Goal: Transaction & Acquisition: Download file/media

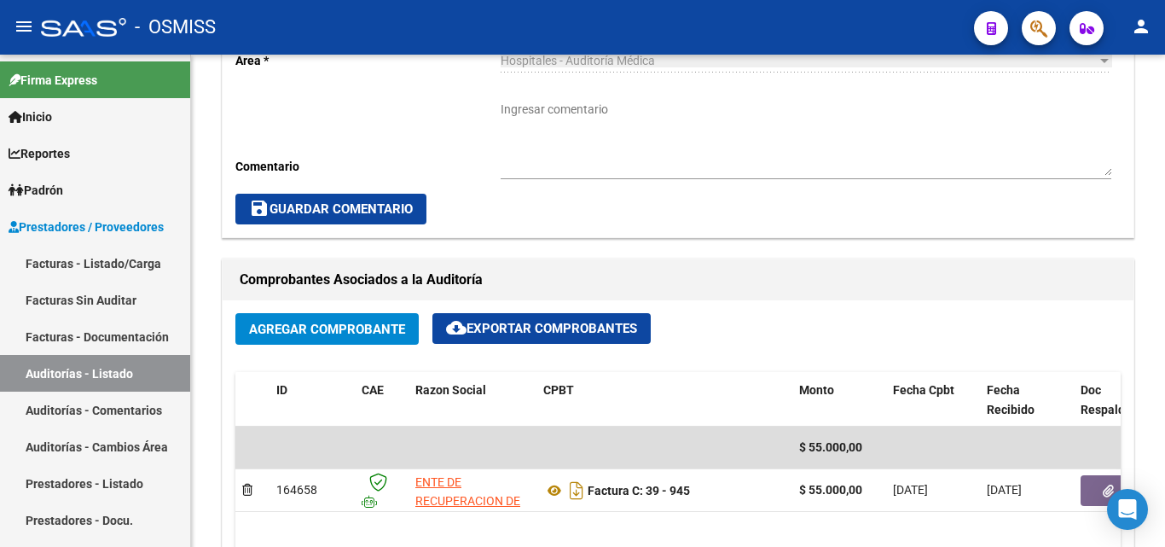
scroll to position [682, 0]
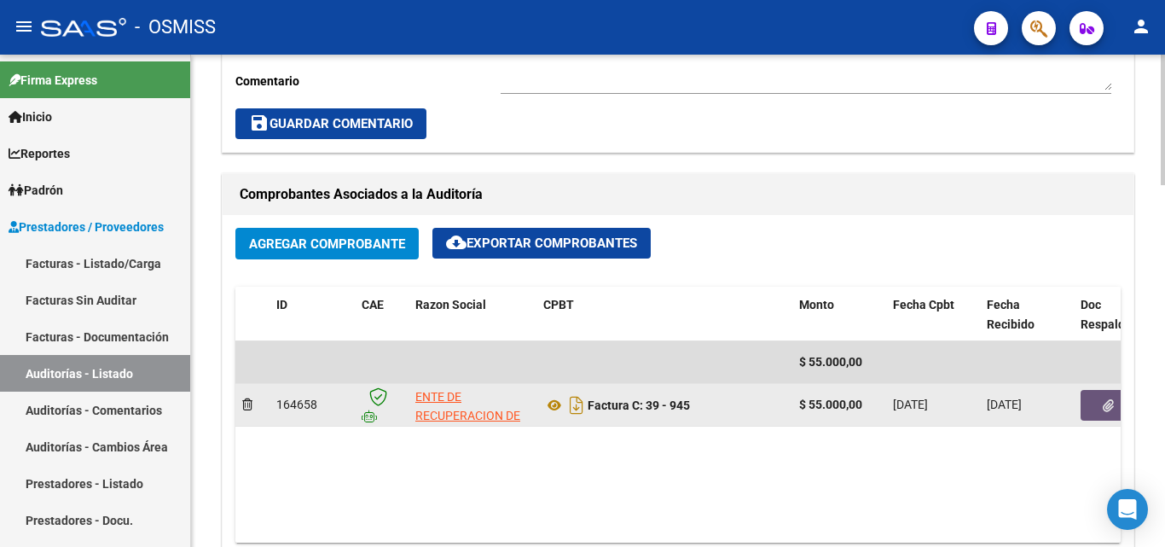
click at [1099, 399] on button "button" at bounding box center [1108, 405] width 55 height 31
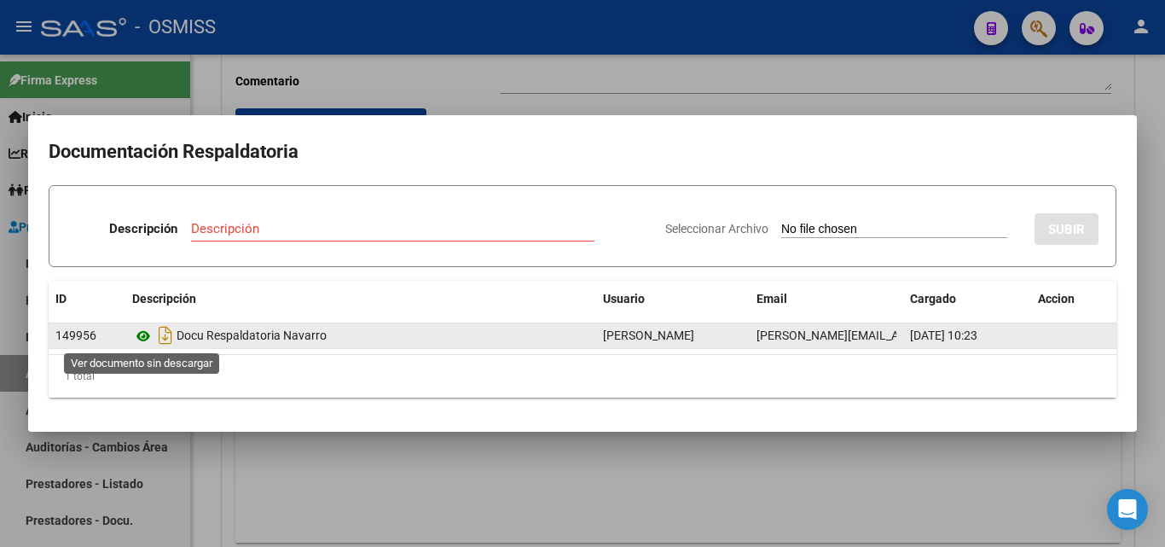
click at [143, 338] on icon at bounding box center [143, 336] width 22 height 20
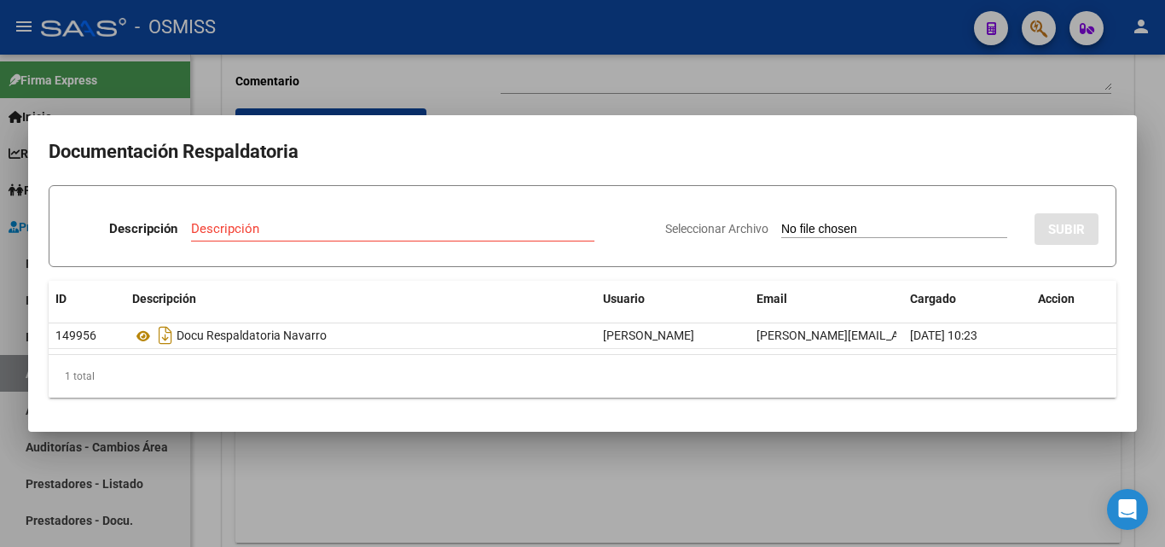
click at [931, 450] on div at bounding box center [582, 273] width 1165 height 547
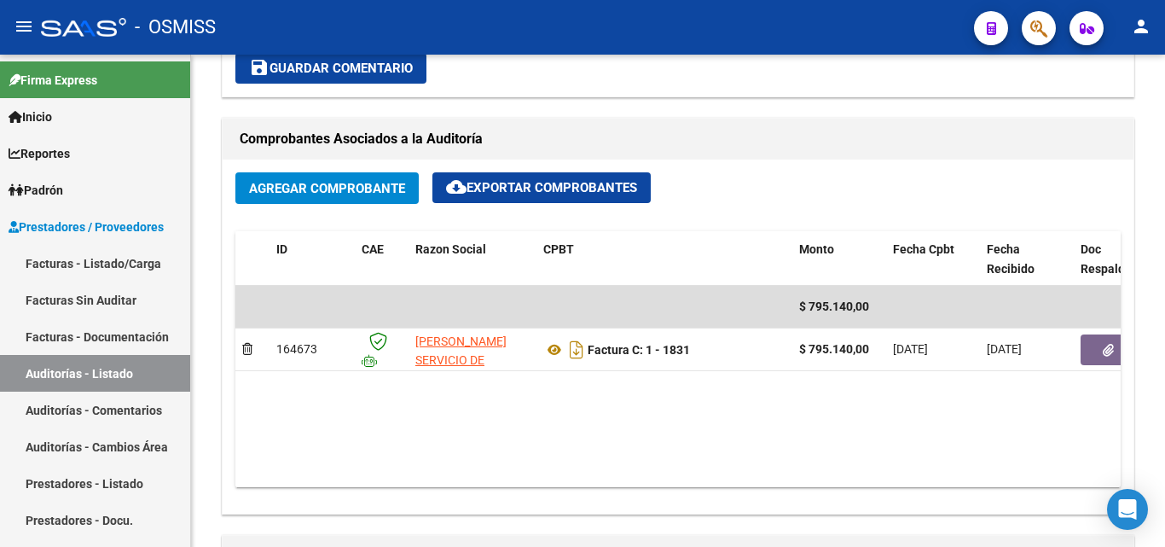
scroll to position [768, 0]
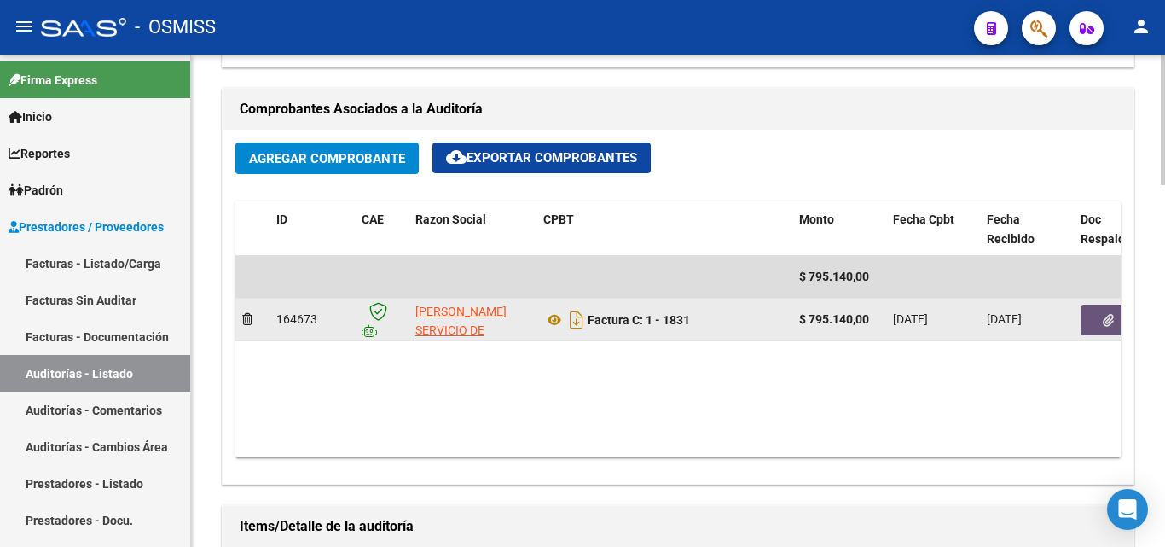
click at [1098, 316] on button "button" at bounding box center [1108, 319] width 55 height 31
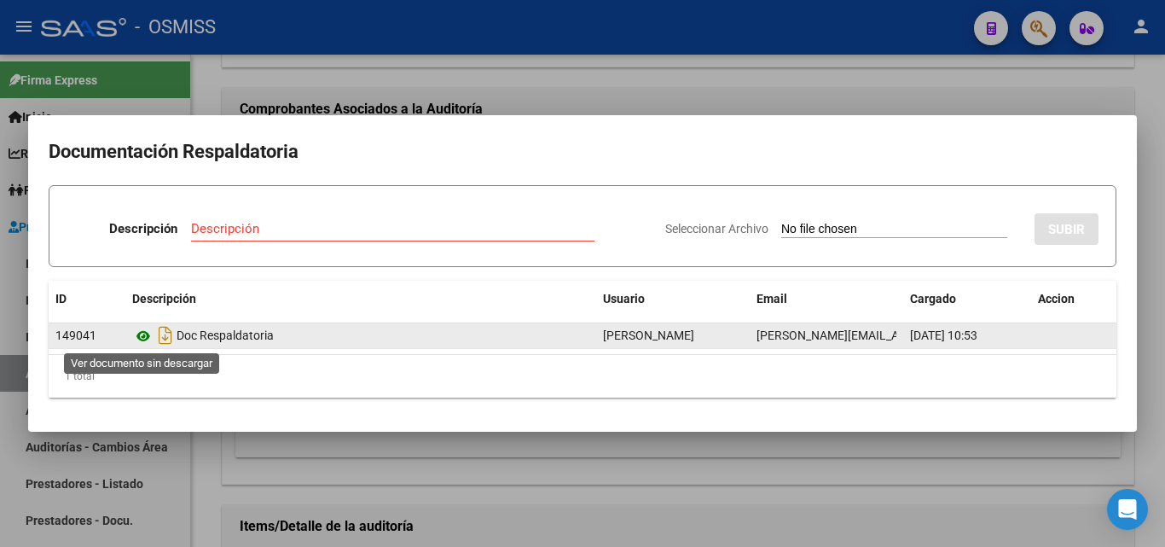
click at [143, 335] on icon at bounding box center [143, 336] width 22 height 20
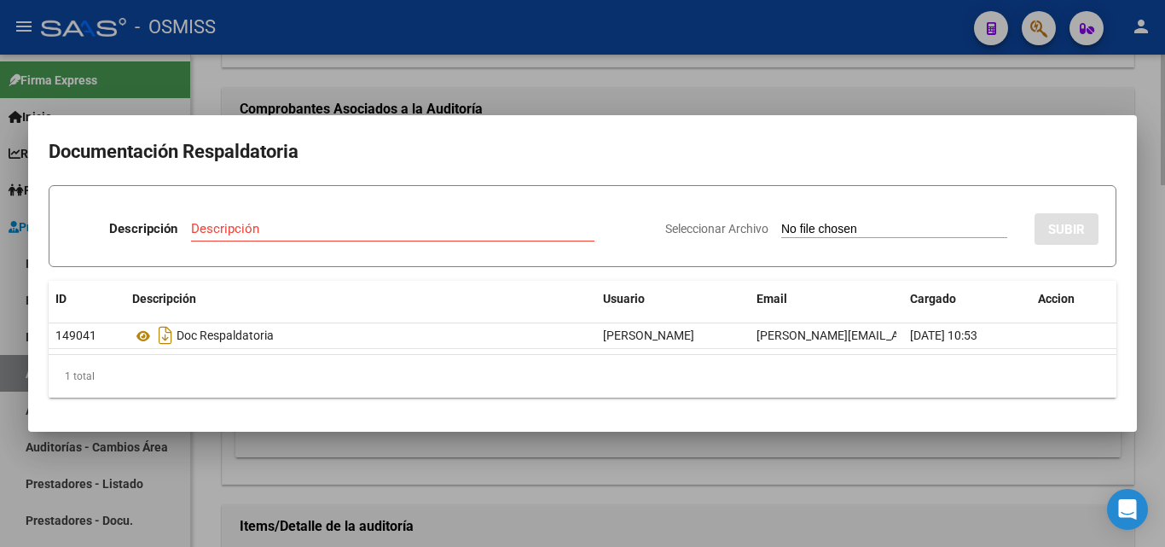
click at [525, 96] on div at bounding box center [582, 273] width 1165 height 547
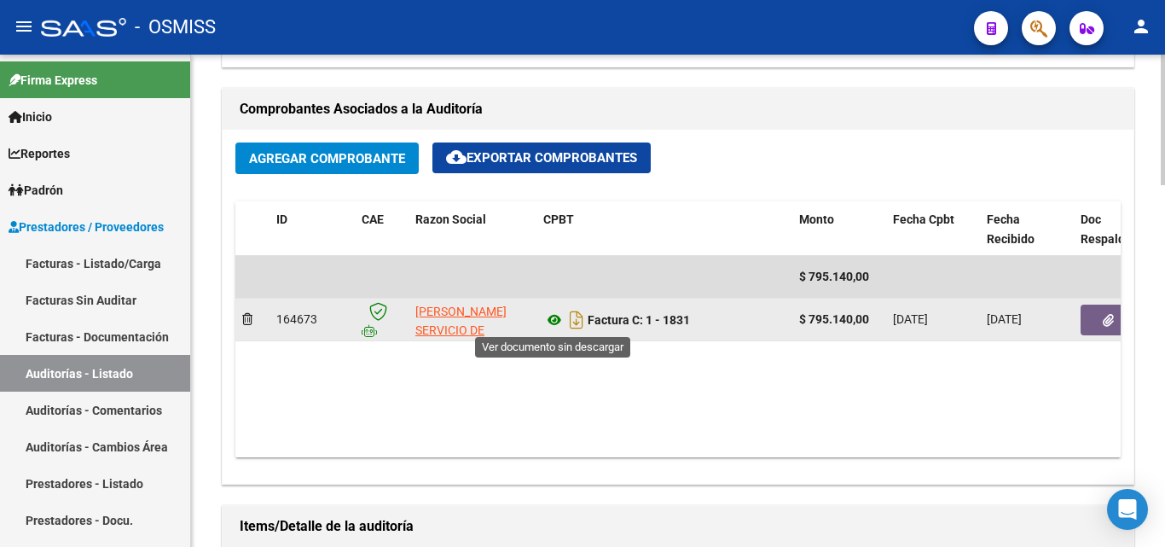
click at [552, 320] on icon at bounding box center [554, 320] width 22 height 20
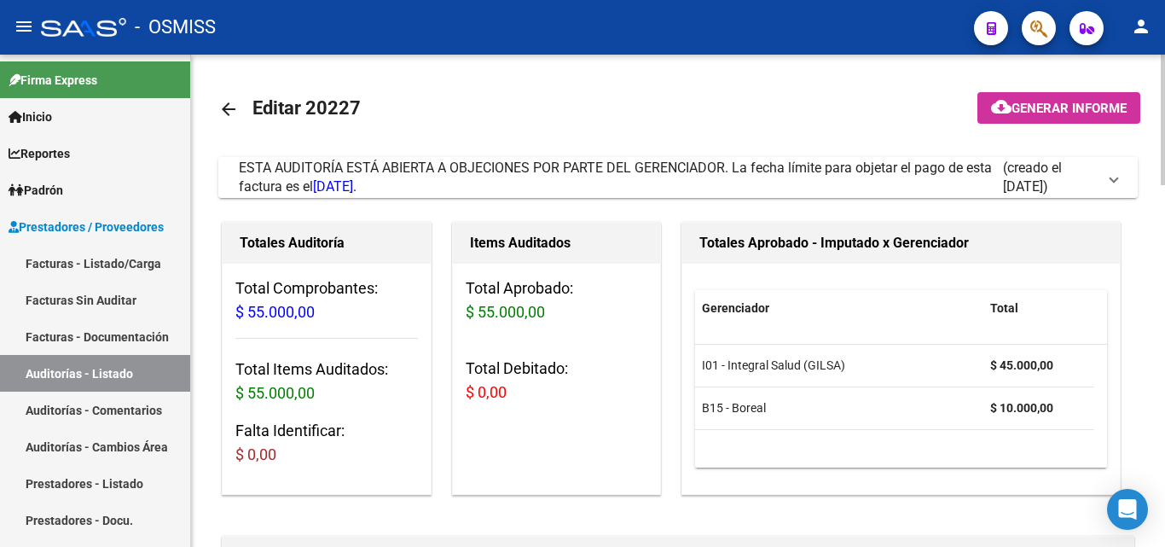
click at [1110, 185] on mat-expansion-panel-header "ESTA AUDITORÍA ESTÁ ABIERTA A OBJECIONES POR PARTE DEL GERENCIADOR. La fecha lí…" at bounding box center [677, 177] width 919 height 41
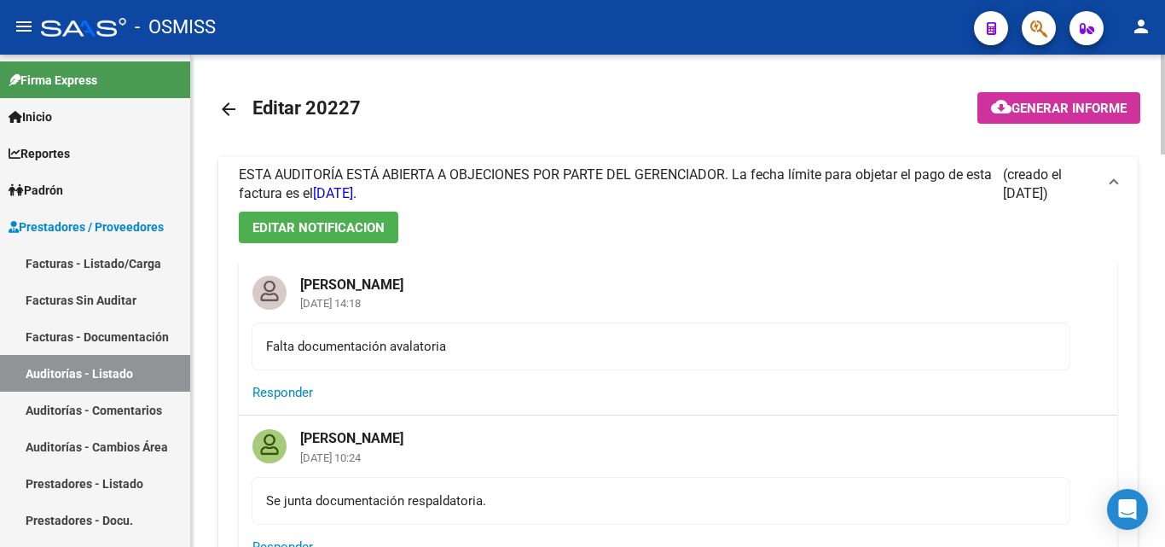
click at [225, 113] on mat-icon "arrow_back" at bounding box center [228, 109] width 20 height 20
click at [229, 106] on mat-icon "arrow_back" at bounding box center [228, 109] width 20 height 20
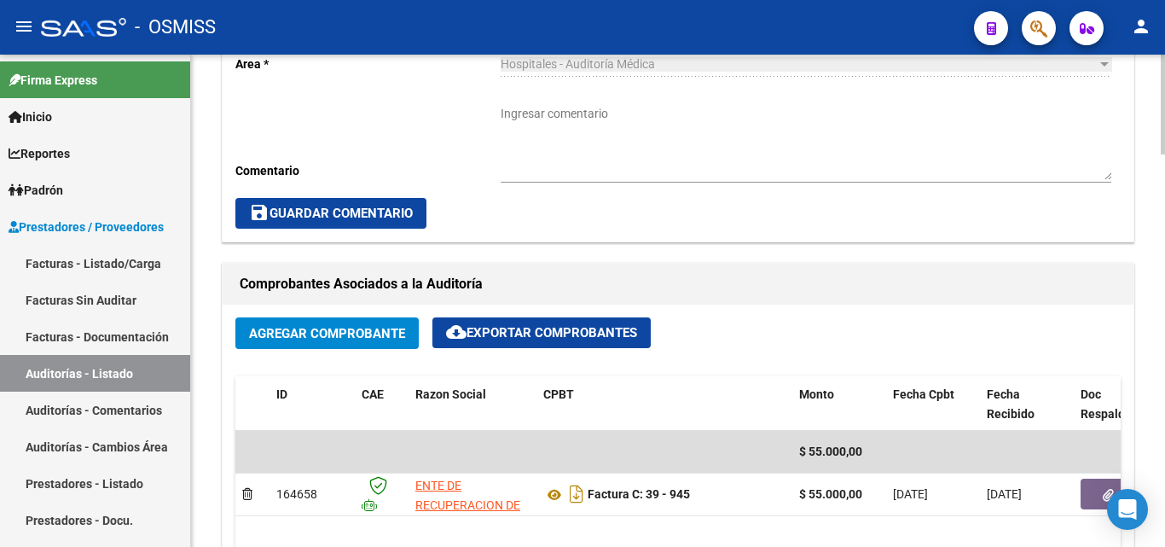
scroll to position [1279, 0]
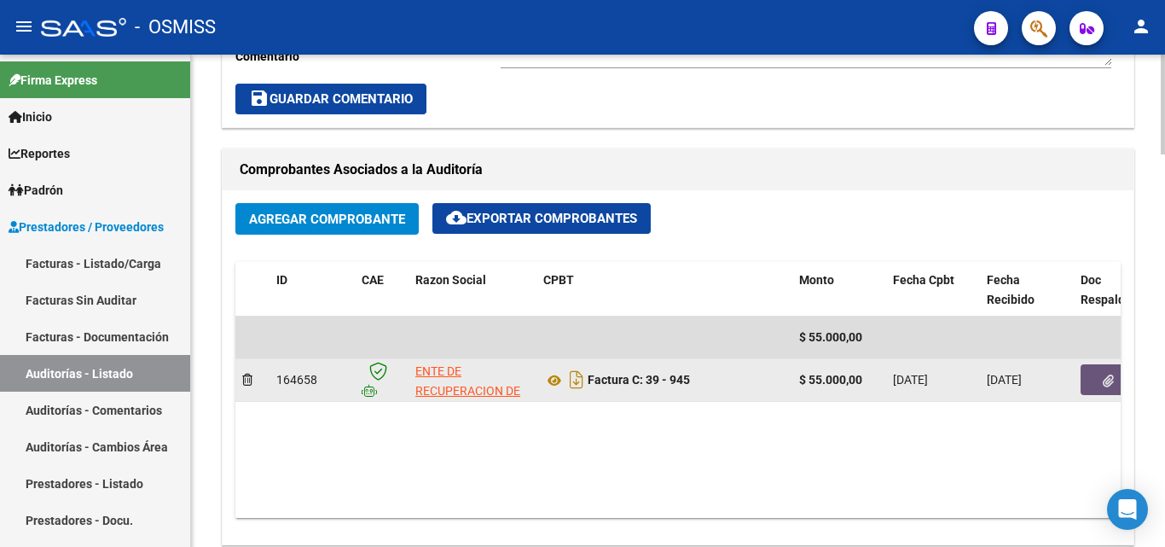
click at [1093, 377] on button "button" at bounding box center [1108, 379] width 55 height 31
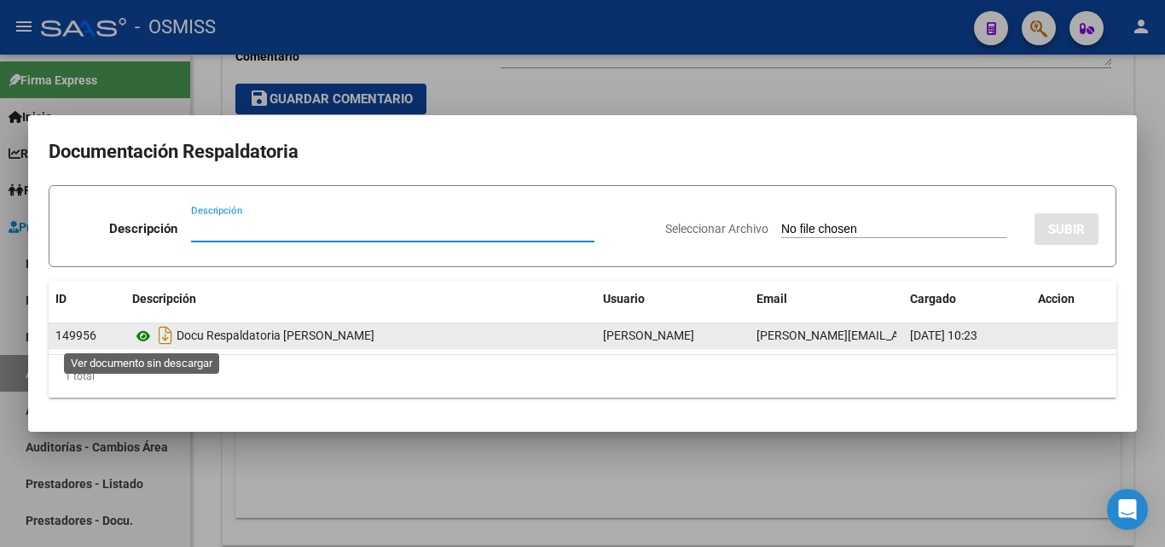
click at [145, 338] on icon at bounding box center [143, 336] width 22 height 20
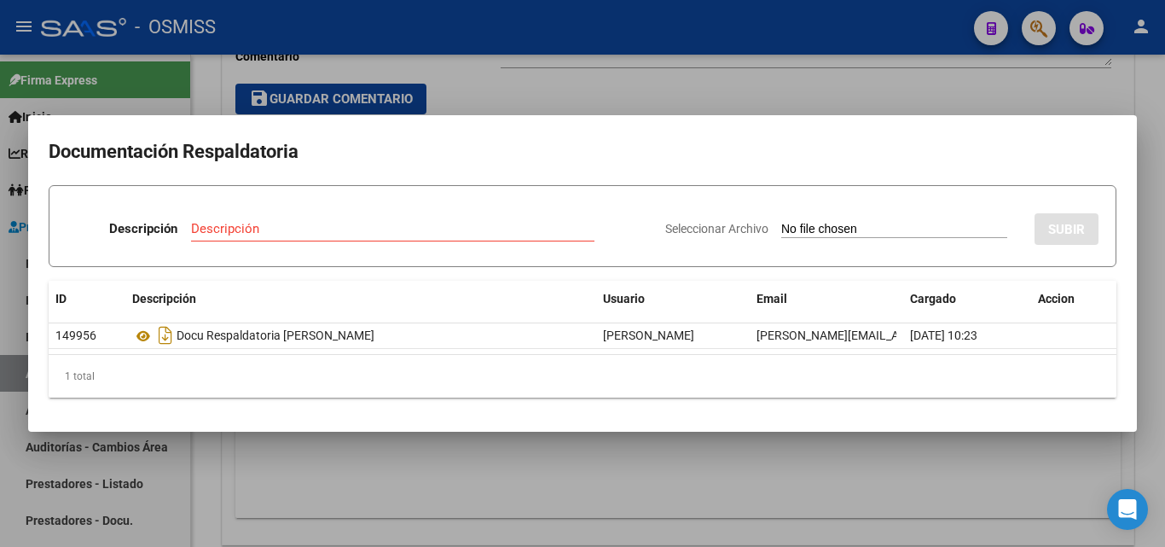
click at [508, 104] on div at bounding box center [582, 273] width 1165 height 547
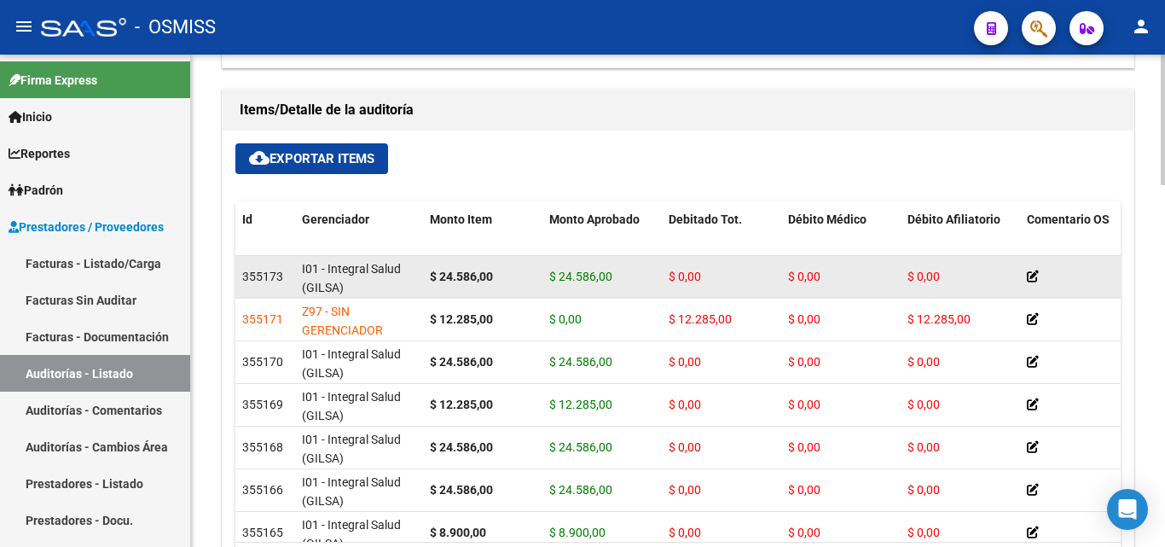
scroll to position [1194, 0]
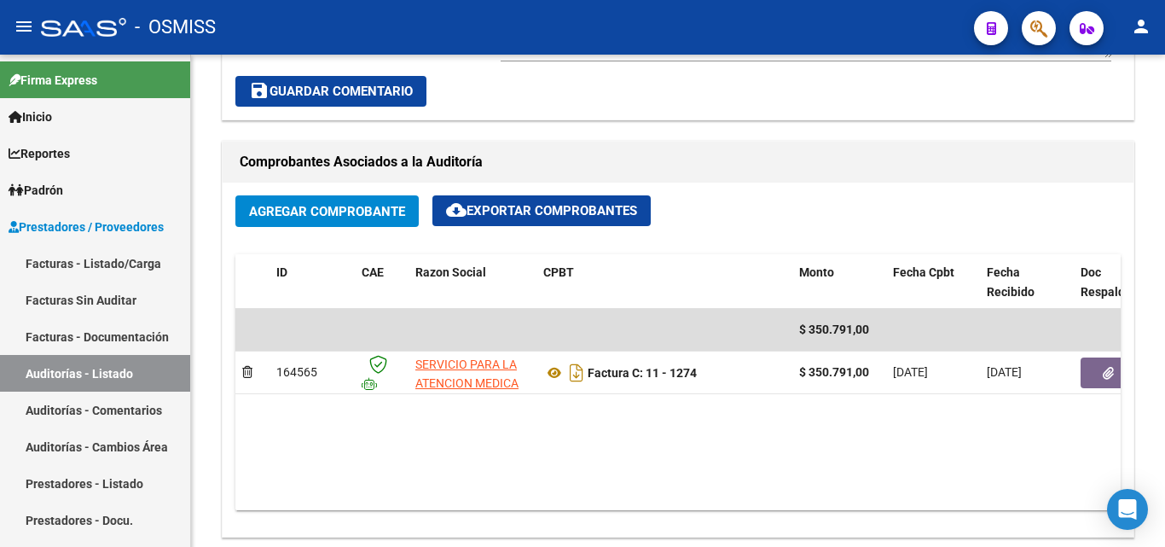
scroll to position [768, 0]
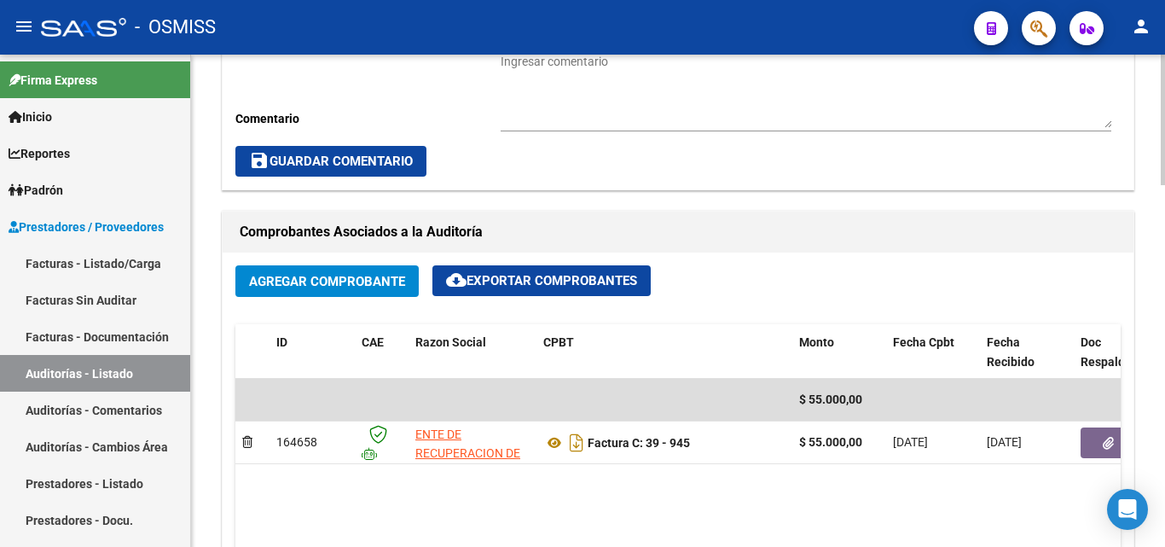
scroll to position [682, 0]
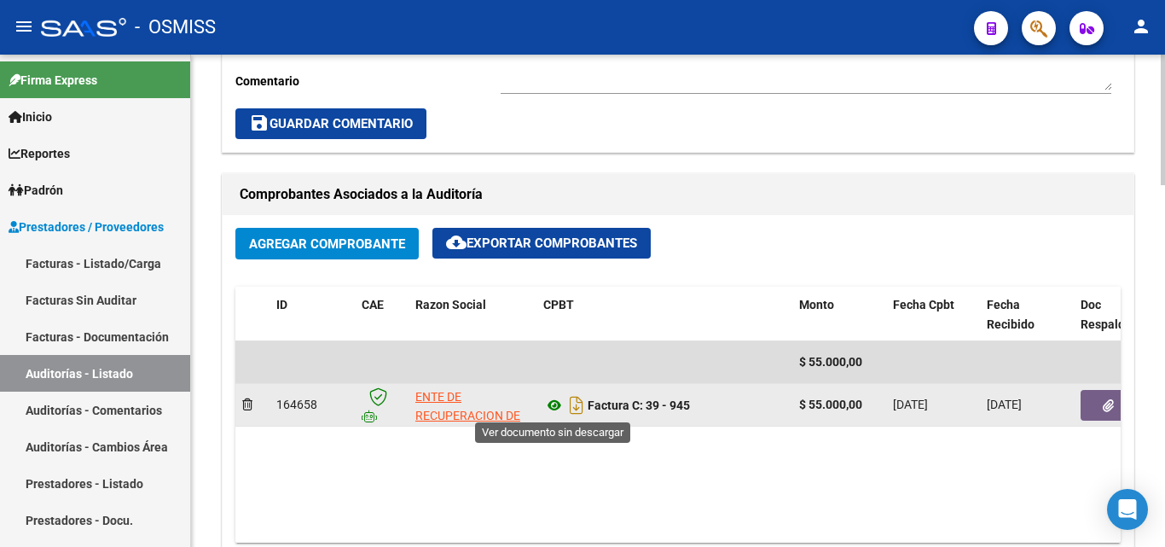
click at [556, 403] on icon at bounding box center [554, 405] width 22 height 20
click at [1093, 409] on button "button" at bounding box center [1108, 405] width 55 height 31
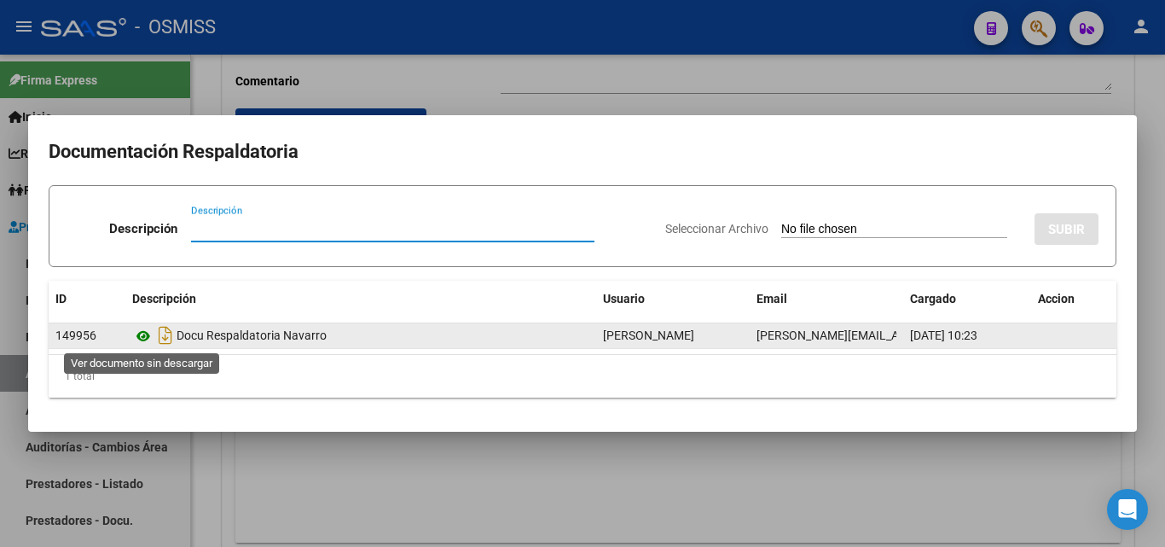
click at [145, 330] on icon at bounding box center [143, 336] width 22 height 20
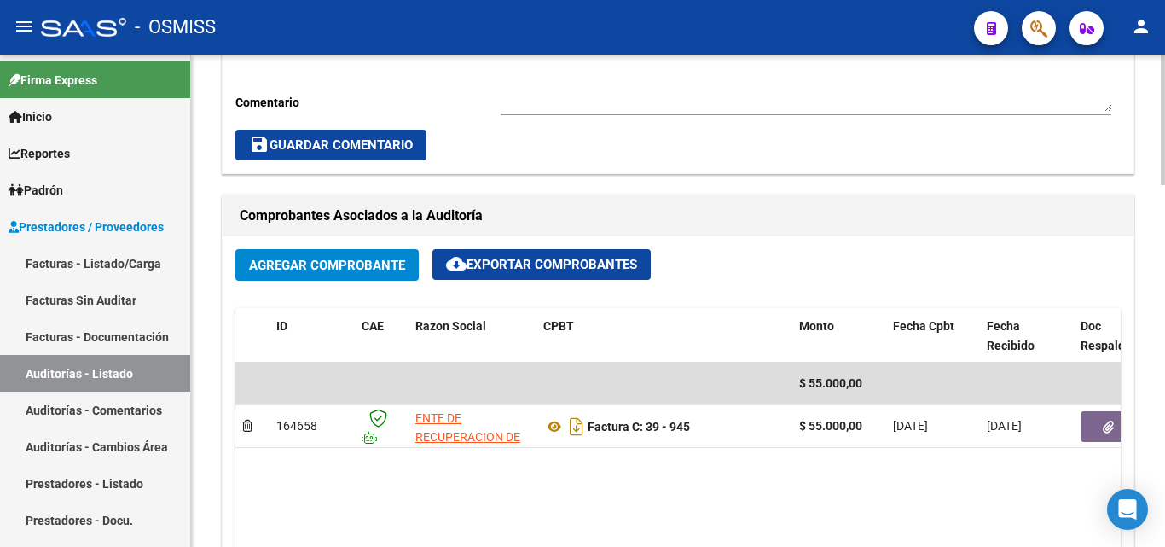
scroll to position [682, 0]
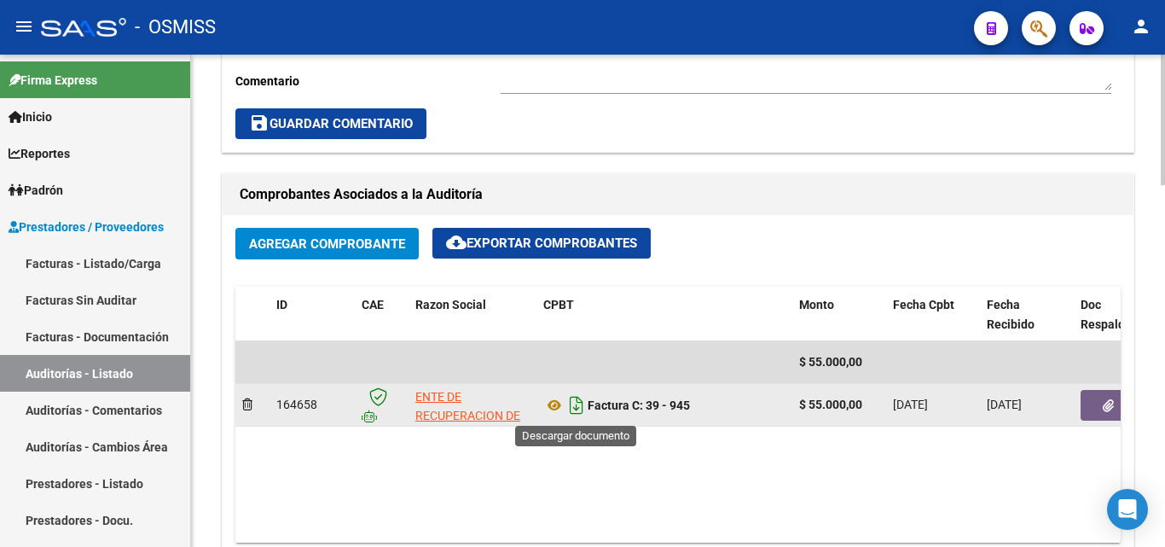
click at [571, 406] on icon "Descargar documento" at bounding box center [576, 404] width 22 height 27
